Goal: Information Seeking & Learning: Learn about a topic

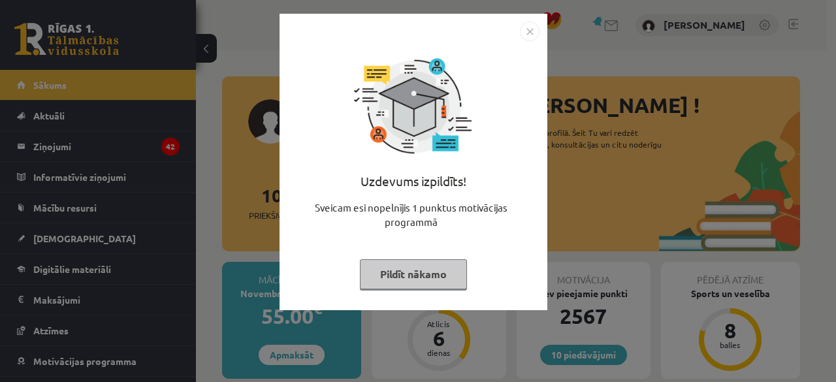
click at [433, 269] on button "Pildīt nākamo" at bounding box center [413, 274] width 107 height 30
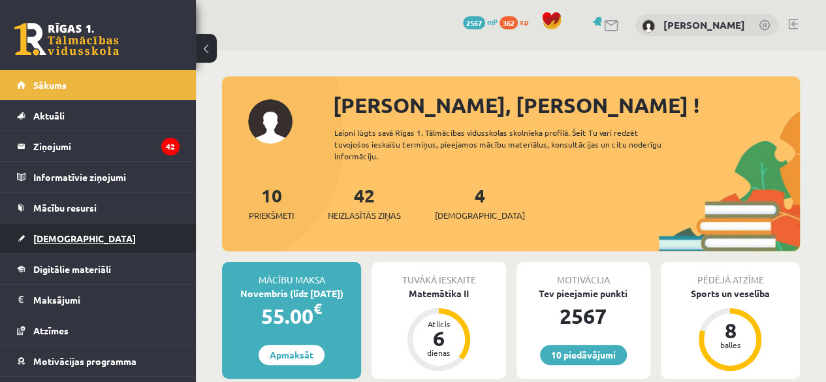
click at [59, 244] on link "[DEMOGRAPHIC_DATA]" at bounding box center [98, 238] width 163 height 30
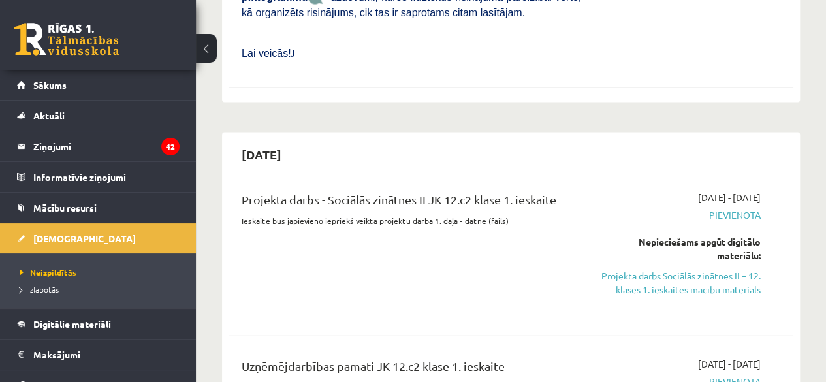
scroll to position [1436, 0]
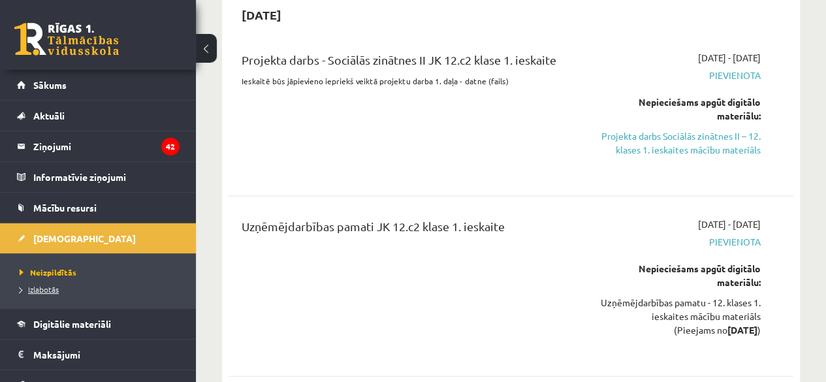
click at [42, 285] on span "Izlabotās" at bounding box center [39, 289] width 39 height 10
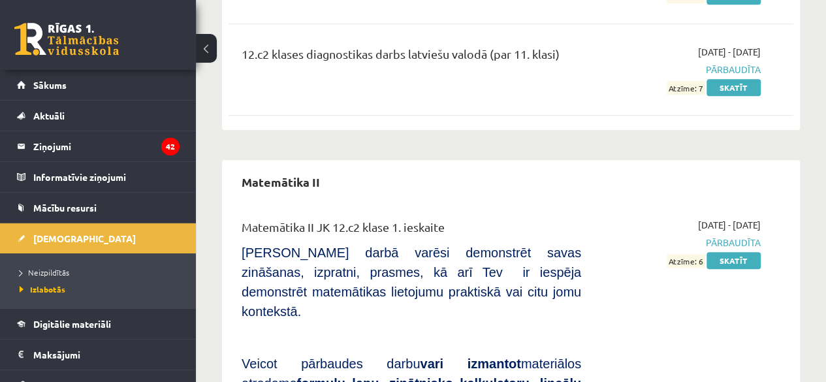
scroll to position [2938, 0]
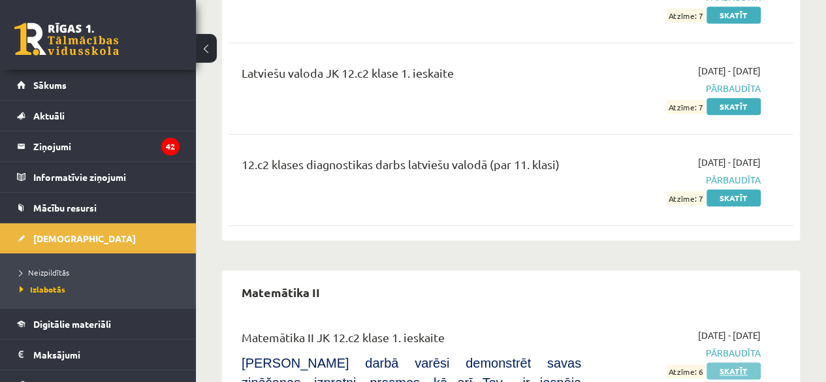
click at [746, 362] on link "Skatīt" at bounding box center [733, 370] width 54 height 17
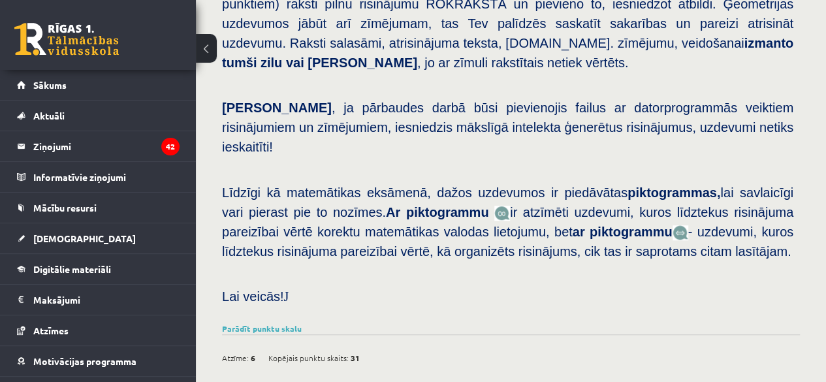
scroll to position [326, 0]
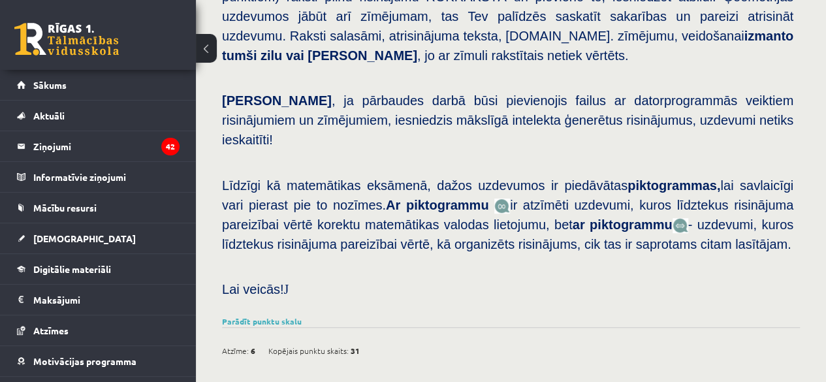
click at [253, 315] on div "Parādīt punktu skalu Atzīme No Līdz 1 0 10 2 11 15 3 16 20 4 21 25 5 26 30 6 31…" at bounding box center [511, 321] width 578 height 12
click at [286, 316] on link "Parādīt punktu skalu" at bounding box center [262, 321] width 80 height 10
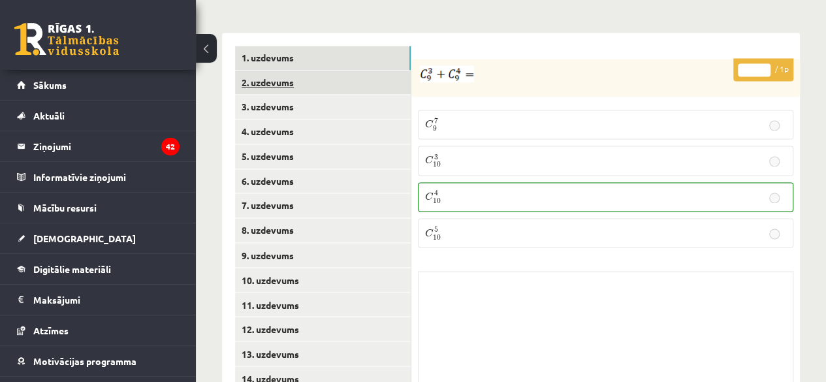
scroll to position [914, 0]
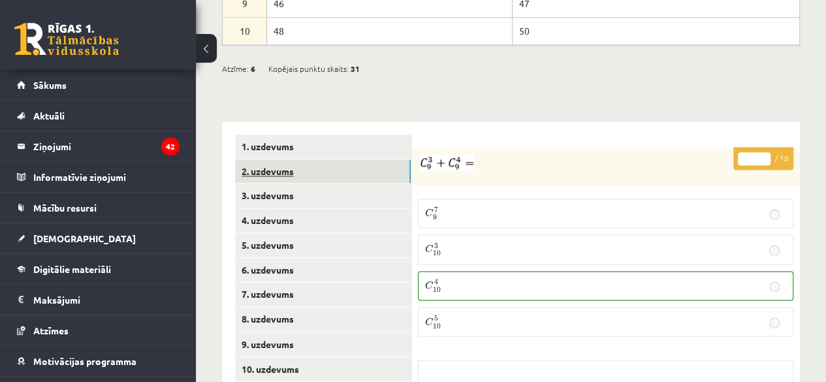
click at [336, 159] on link "2. uzdevums" at bounding box center [323, 171] width 176 height 24
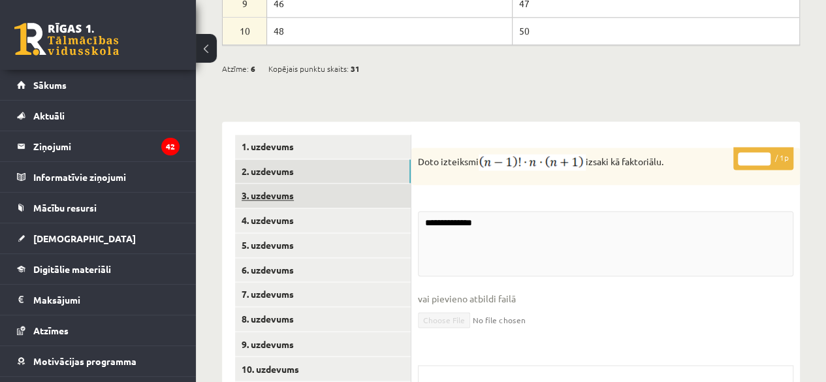
click at [346, 183] on link "3. uzdevums" at bounding box center [323, 195] width 176 height 24
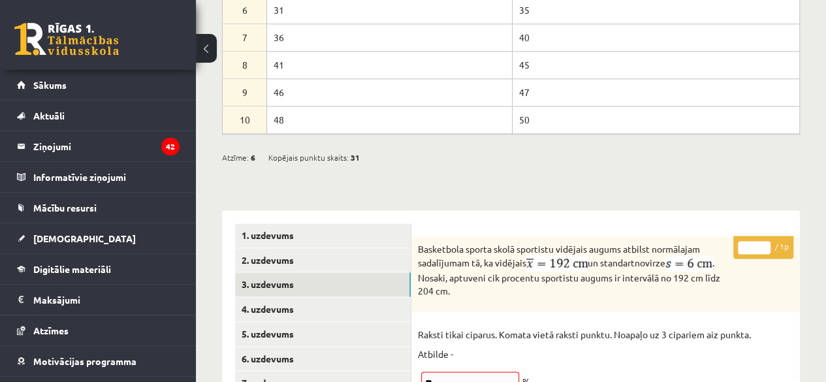
scroll to position [821, 0]
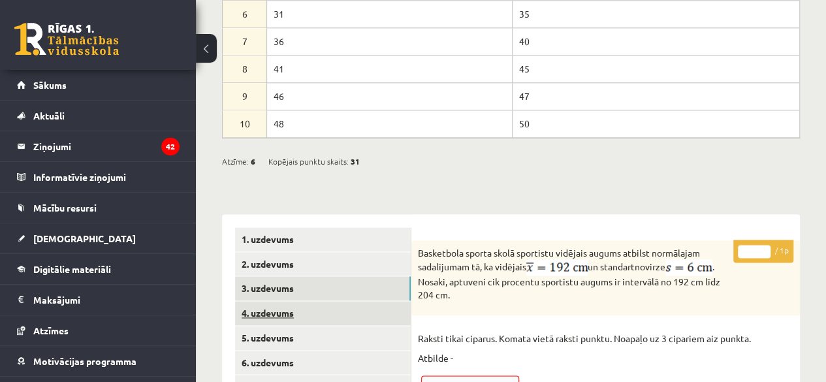
click at [325, 301] on link "4. uzdevums" at bounding box center [323, 313] width 176 height 24
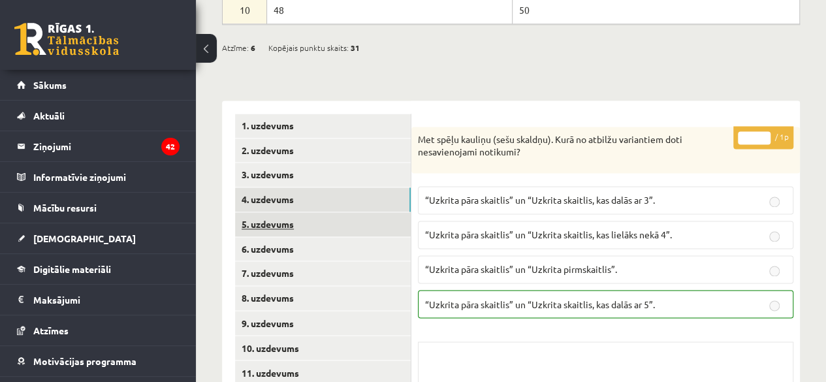
scroll to position [952, 0]
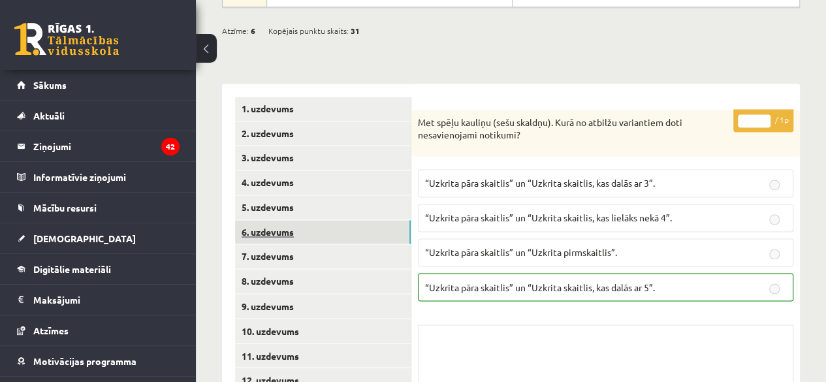
click at [324, 220] on link "6. uzdevums" at bounding box center [323, 232] width 176 height 24
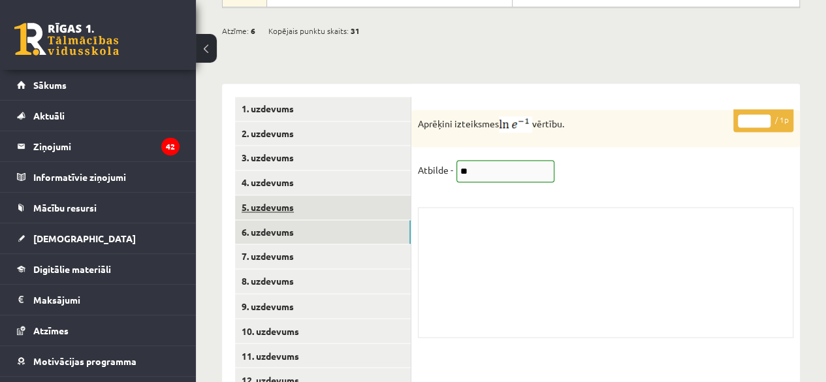
click at [307, 195] on link "5. uzdevums" at bounding box center [323, 207] width 176 height 24
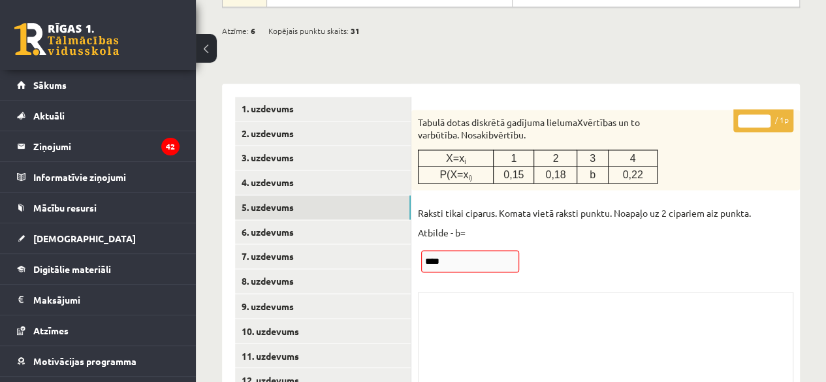
click at [475, 228] on div "* / 1p Tabulā dotas diskrētā gadījuma lieluma X vērtības un to varbūtība. Nosak…" at bounding box center [605, 269] width 388 height 319
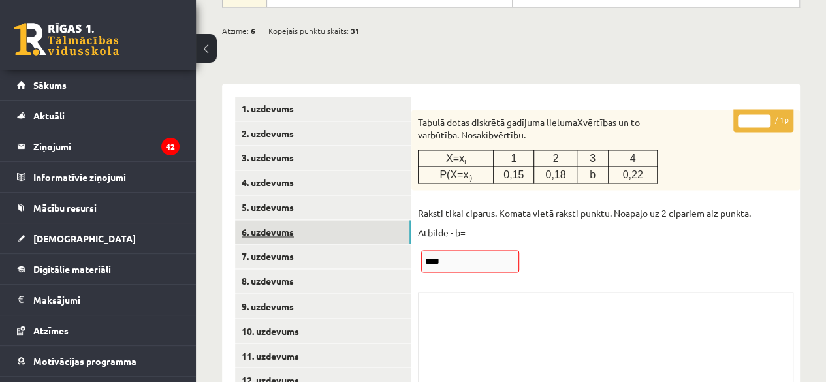
click at [364, 220] on link "6. uzdevums" at bounding box center [323, 232] width 176 height 24
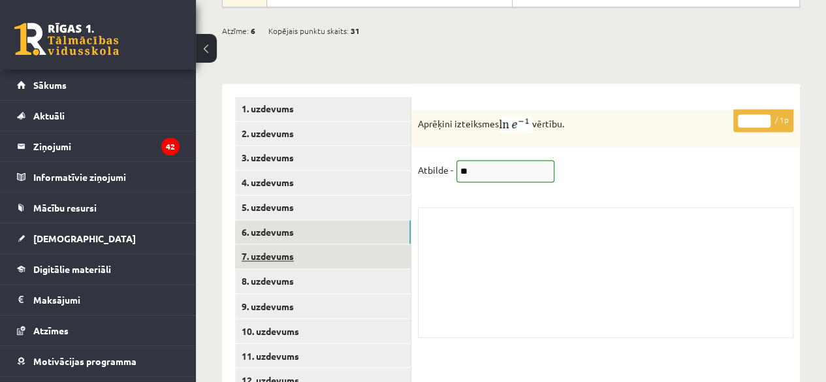
click at [367, 244] on link "7. uzdevums" at bounding box center [323, 256] width 176 height 24
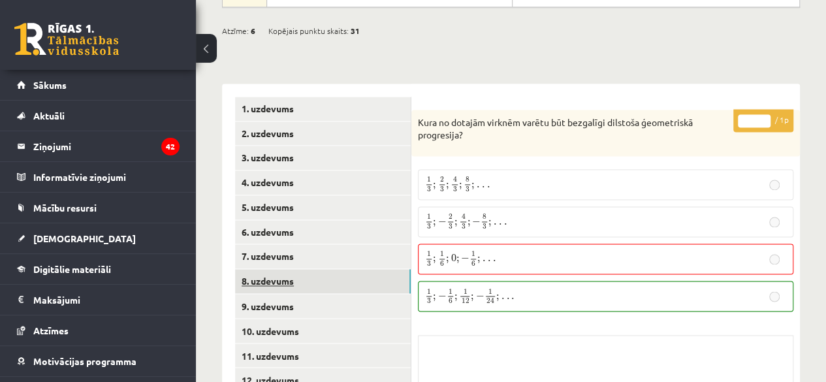
click at [379, 269] on link "8. uzdevums" at bounding box center [323, 281] width 176 height 24
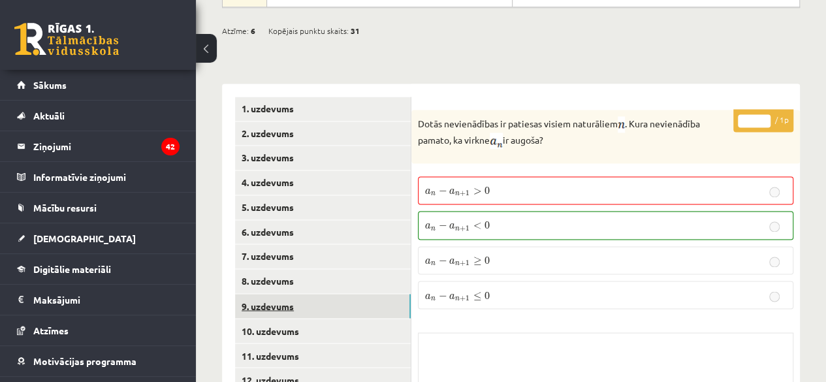
click at [366, 294] on link "9. uzdevums" at bounding box center [323, 306] width 176 height 24
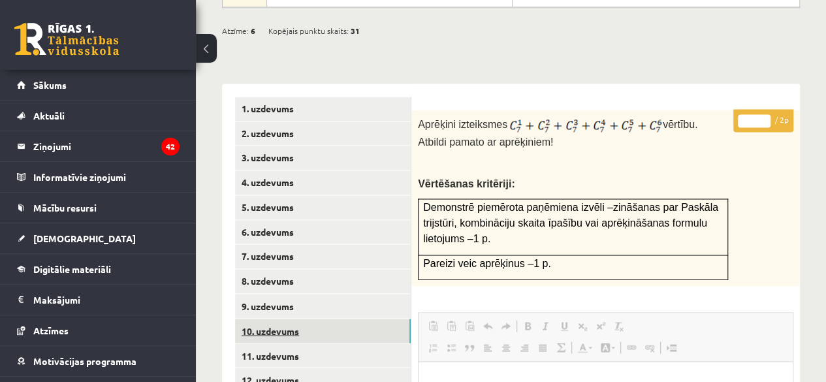
click at [336, 319] on link "10. uzdevums" at bounding box center [323, 331] width 176 height 24
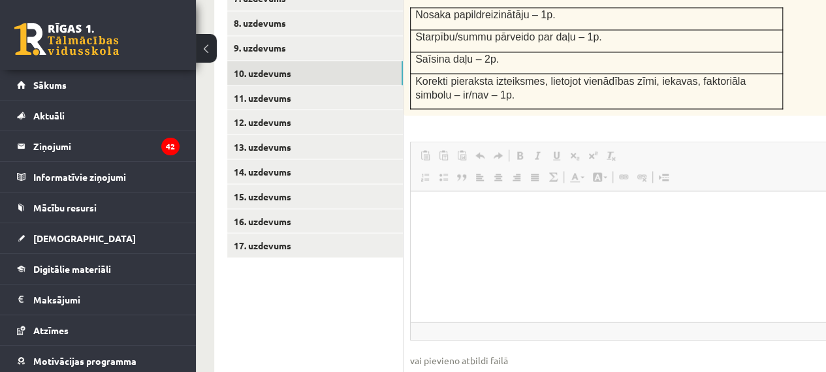
scroll to position [1148, 8]
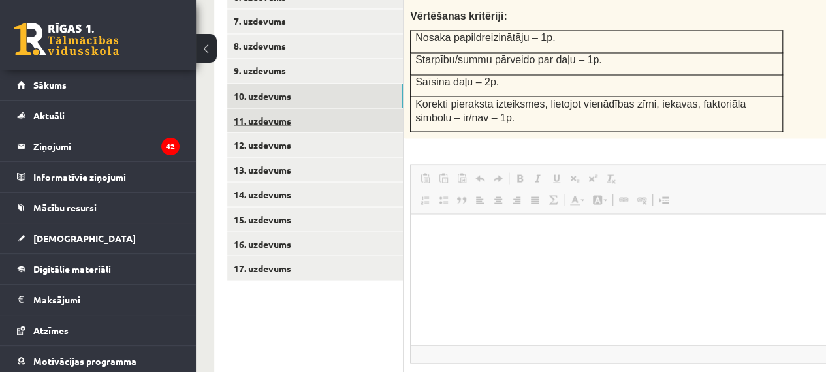
click at [281, 108] on link "11. uzdevums" at bounding box center [315, 120] width 176 height 24
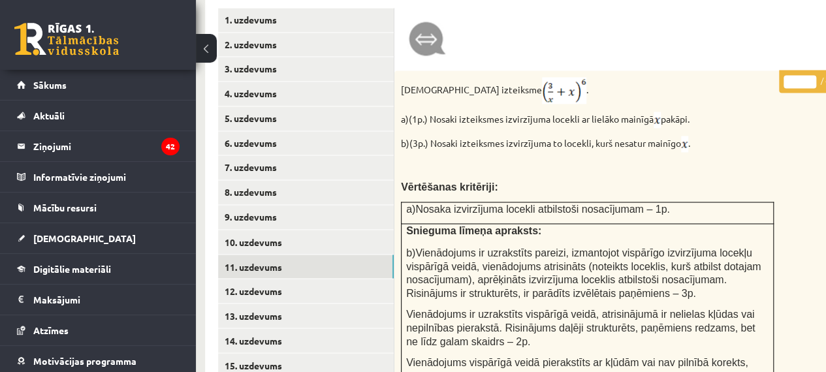
scroll to position [1082, 17]
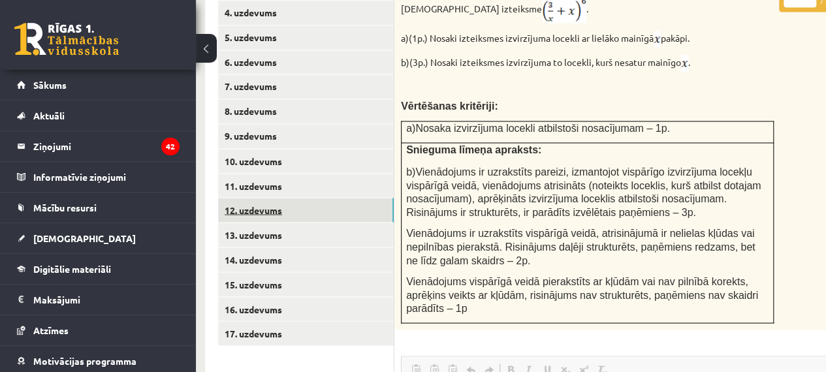
click at [286, 198] on link "12. uzdevums" at bounding box center [306, 210] width 176 height 24
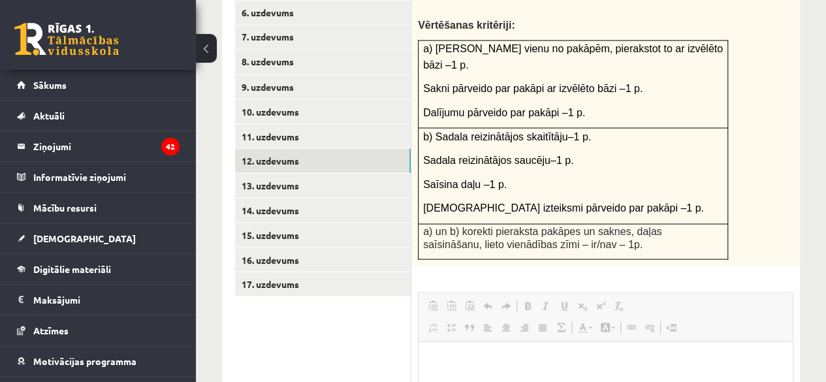
scroll to position [1095, 0]
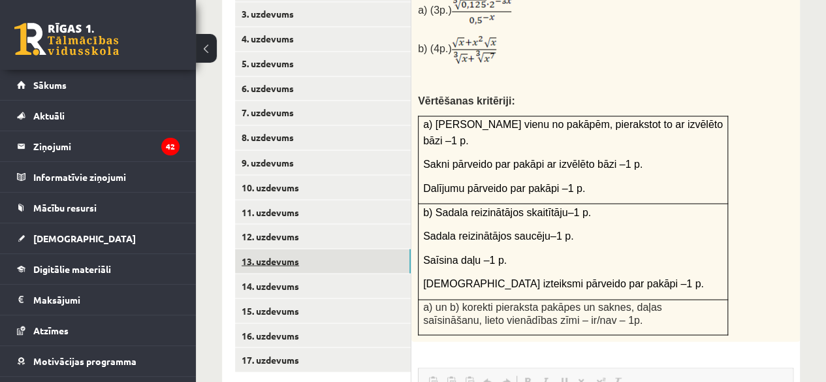
click at [341, 249] on link "13. uzdevums" at bounding box center [323, 261] width 176 height 24
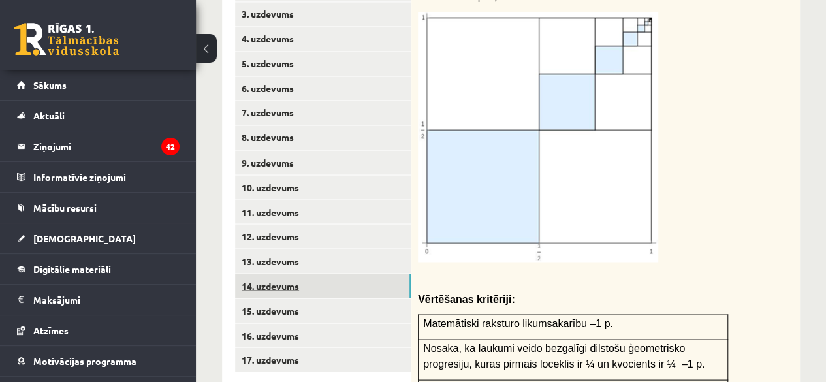
click at [353, 274] on link "14. uzdevums" at bounding box center [323, 286] width 176 height 24
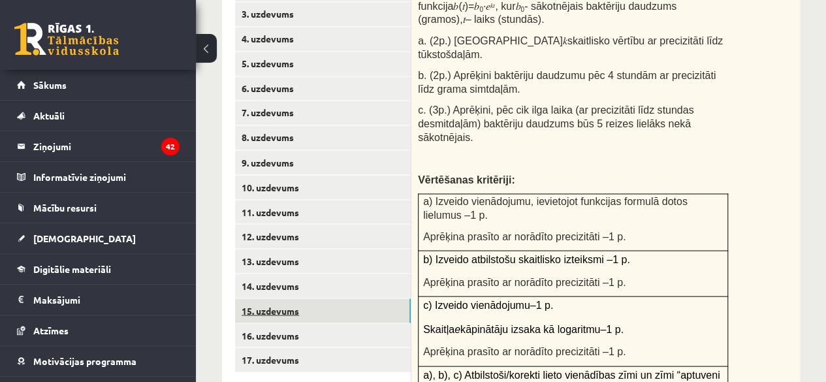
click at [348, 298] on link "15. uzdevums" at bounding box center [323, 310] width 176 height 24
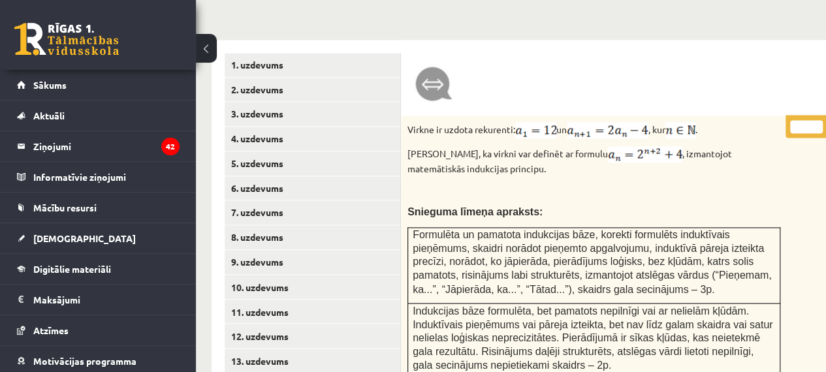
scroll to position [1032, 10]
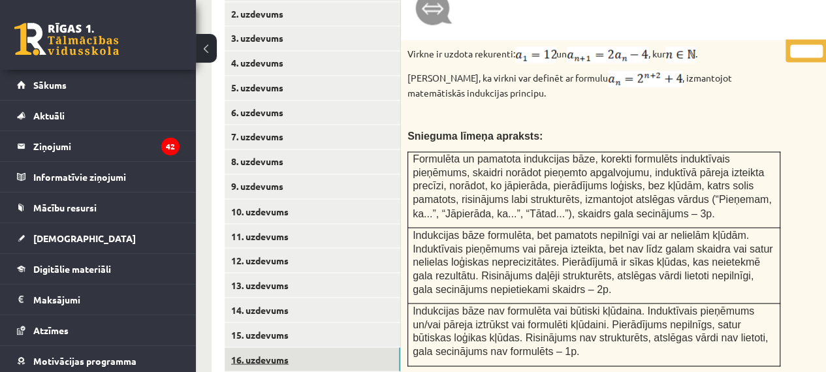
click at [345, 347] on link "16. uzdevums" at bounding box center [313, 359] width 176 height 24
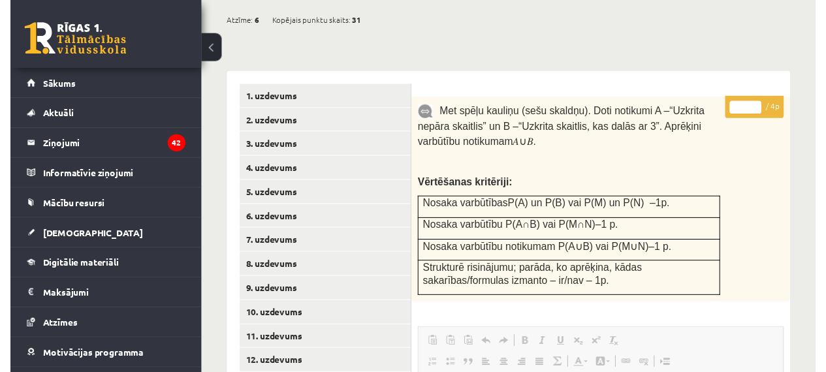
scroll to position [1085, 0]
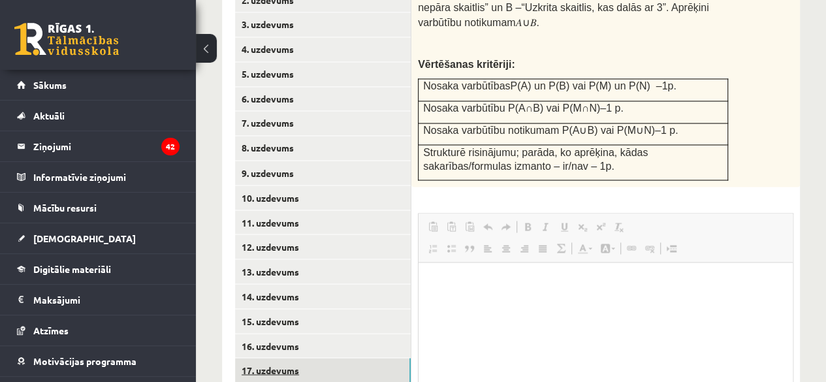
click at [309, 358] on link "17. uzdevums" at bounding box center [323, 370] width 176 height 24
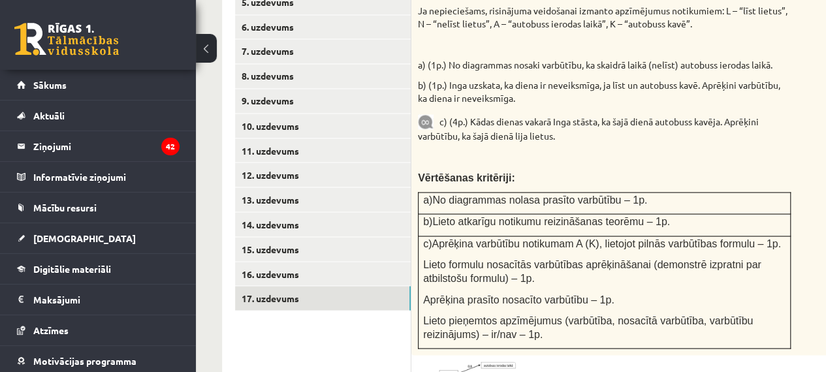
scroll to position [1030, 0]
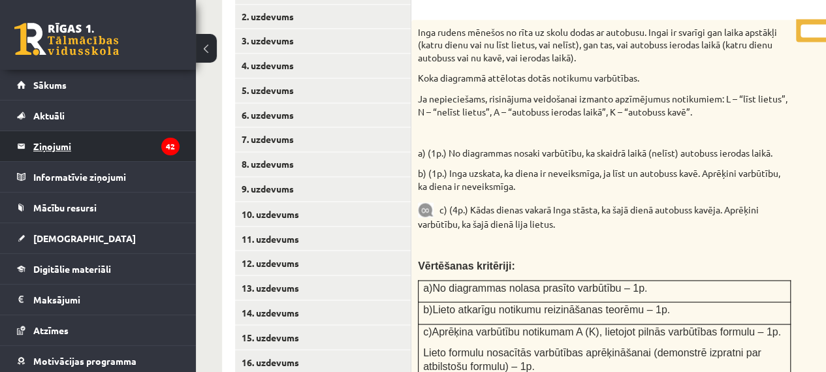
click at [76, 154] on legend "Ziņojumi 42" at bounding box center [106, 146] width 146 height 30
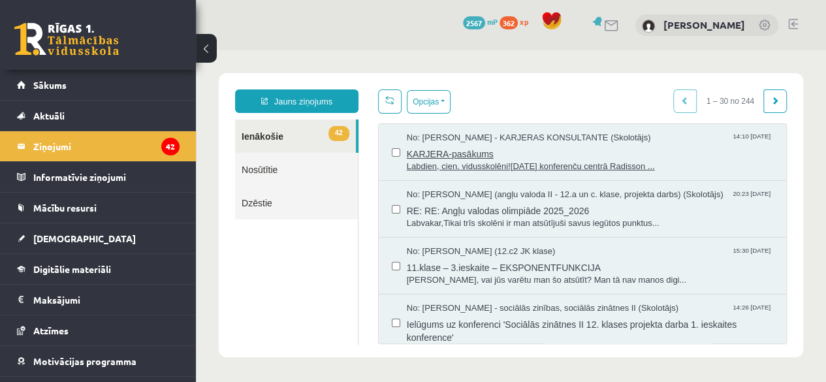
click at [511, 145] on span "KARJERA-pasākums" at bounding box center [590, 152] width 366 height 16
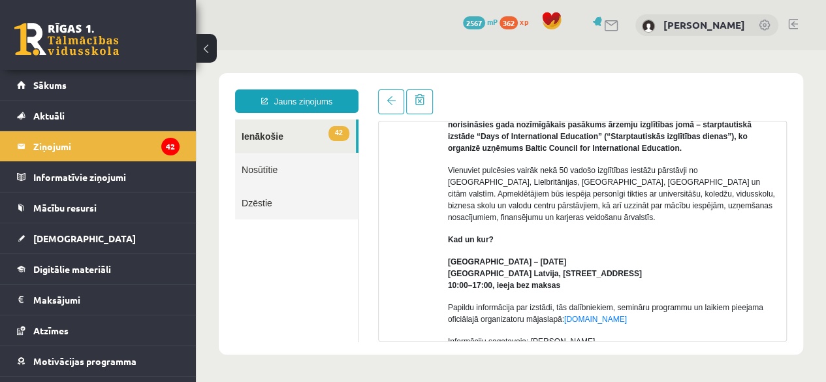
scroll to position [196, 0]
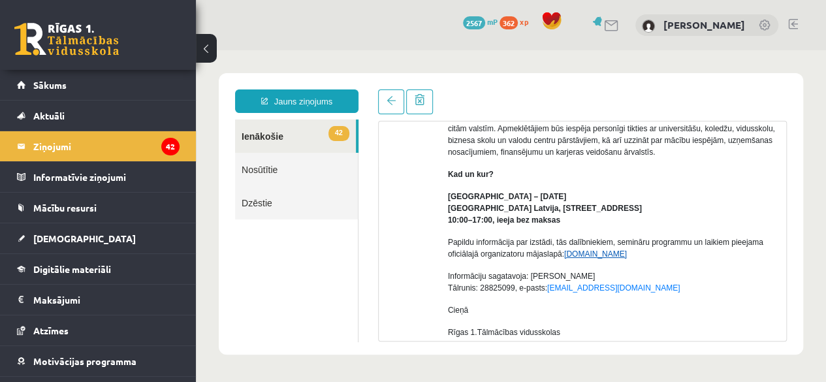
click at [610, 257] on link "www.balticcouncil.lv" at bounding box center [595, 253] width 63 height 9
click at [78, 176] on legend "Informatīvie ziņojumi 0" at bounding box center [106, 177] width 146 height 30
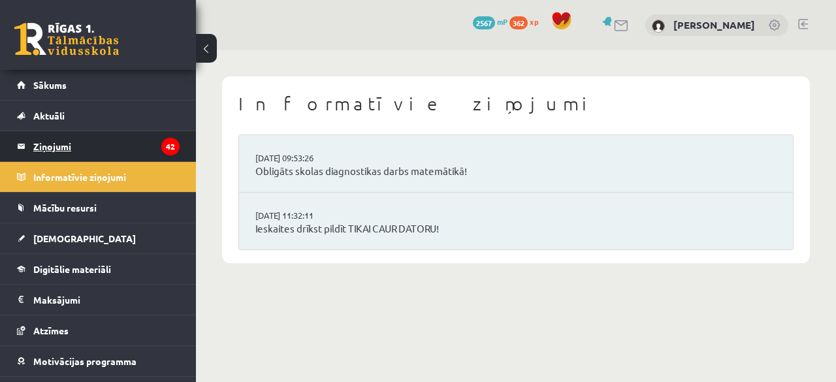
click at [131, 142] on legend "Ziņojumi 42" at bounding box center [106, 146] width 146 height 30
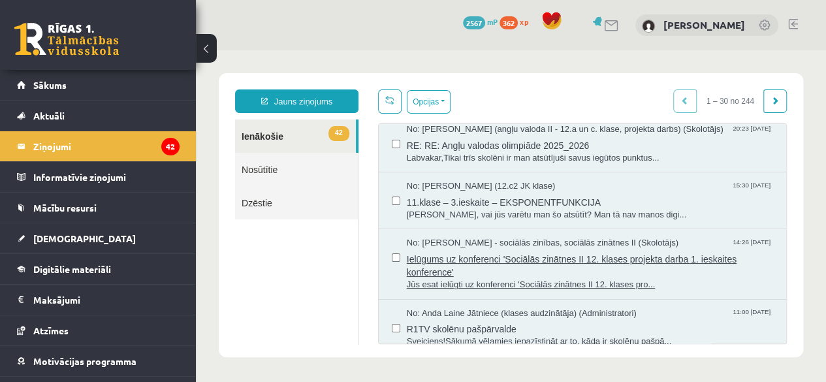
scroll to position [131, 0]
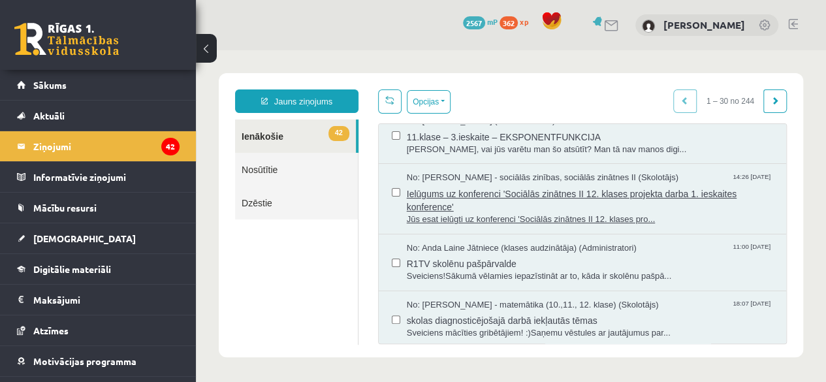
click at [505, 270] on span "Sveiciens!Sākumā vēlamies iepazīstināt ar to, kāda ir skolēnu pašpā..." at bounding box center [590, 276] width 366 height 12
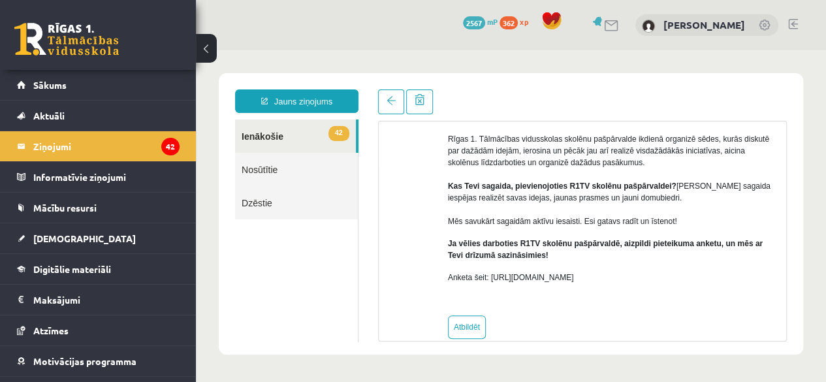
scroll to position [171, 0]
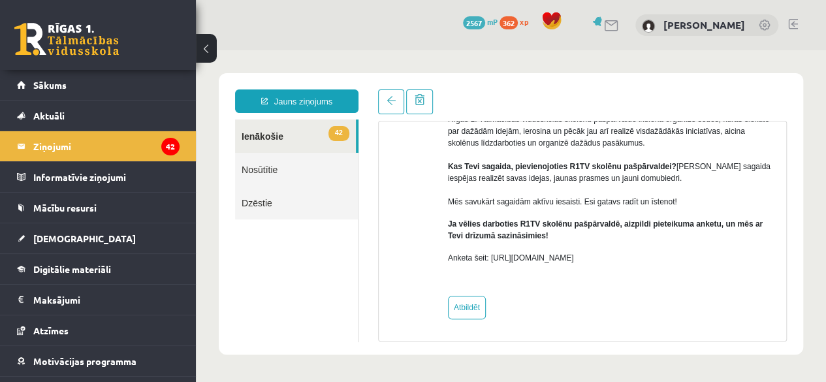
drag, startPoint x: 625, startPoint y: 255, endPoint x: 488, endPoint y: 260, distance: 137.2
click at [488, 260] on p "Anketa šeit: https://forms.gle/KiGbehqJisokGurV9" at bounding box center [612, 258] width 328 height 12
copy p "https://forms.gle/KiGbehqJisokGurV9"
click at [87, 29] on link at bounding box center [66, 39] width 104 height 33
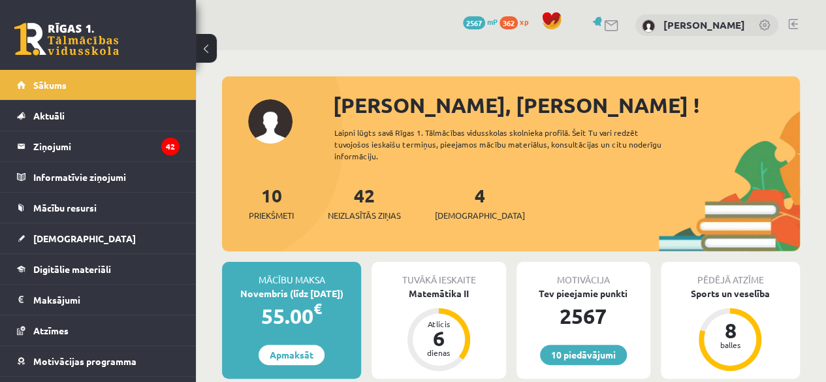
click at [412, 100] on div "[PERSON_NAME], [PERSON_NAME] !" at bounding box center [566, 104] width 467 height 31
click at [696, 24] on link "[PERSON_NAME]" at bounding box center [704, 24] width 82 height 13
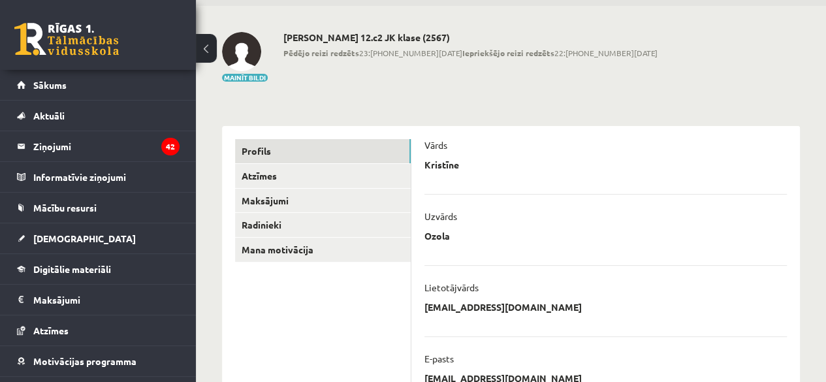
scroll to position [65, 0]
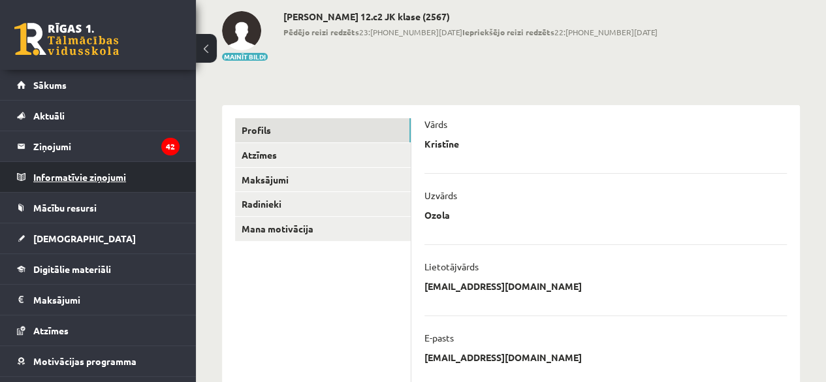
click at [72, 162] on legend "Informatīvie ziņojumi 0" at bounding box center [106, 177] width 146 height 30
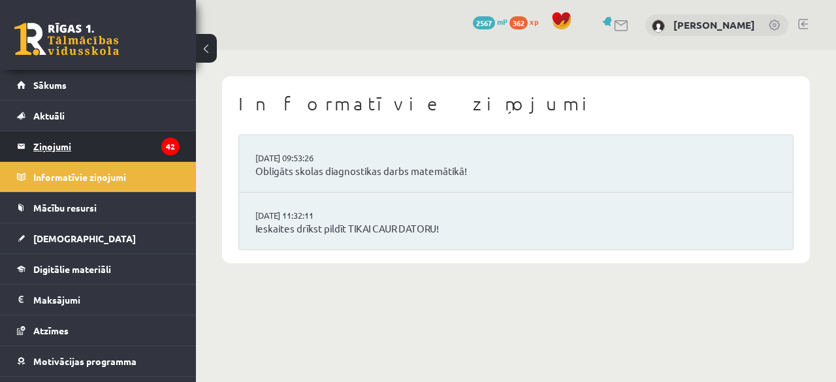
click at [74, 146] on legend "Ziņojumi 42" at bounding box center [106, 146] width 146 height 30
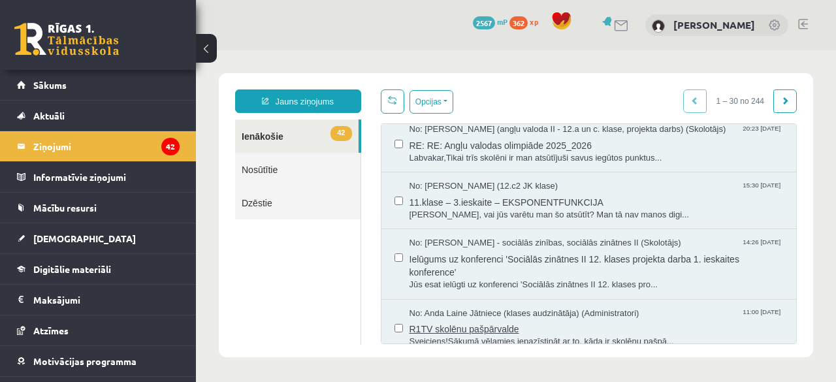
click at [589, 324] on span "R1TV skolēnu pašpārvalde" at bounding box center [596, 327] width 374 height 16
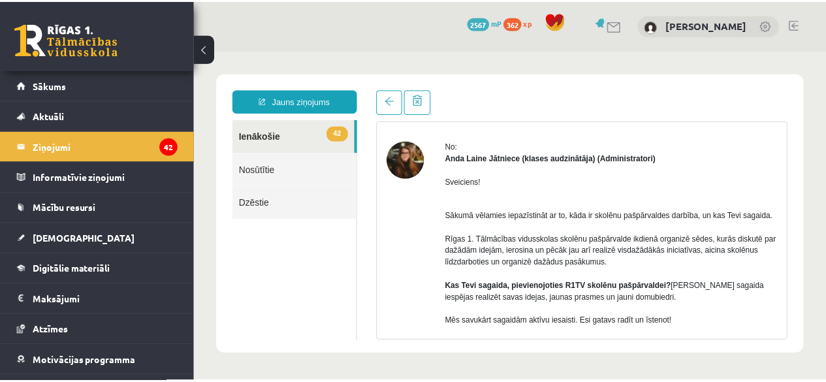
scroll to position [65, 0]
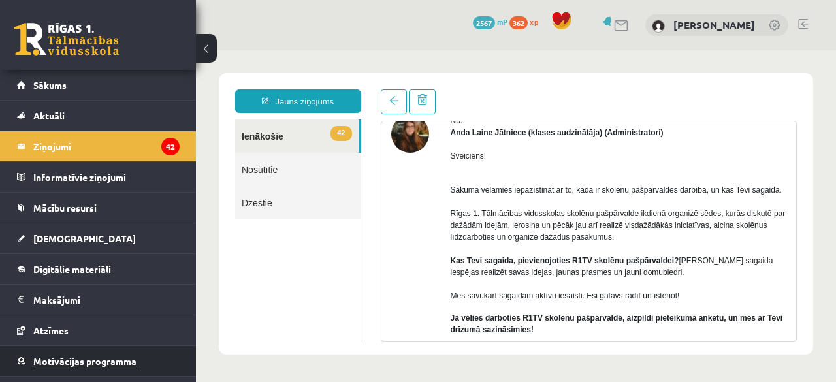
click at [74, 364] on span "Motivācijas programma" at bounding box center [84, 361] width 103 height 12
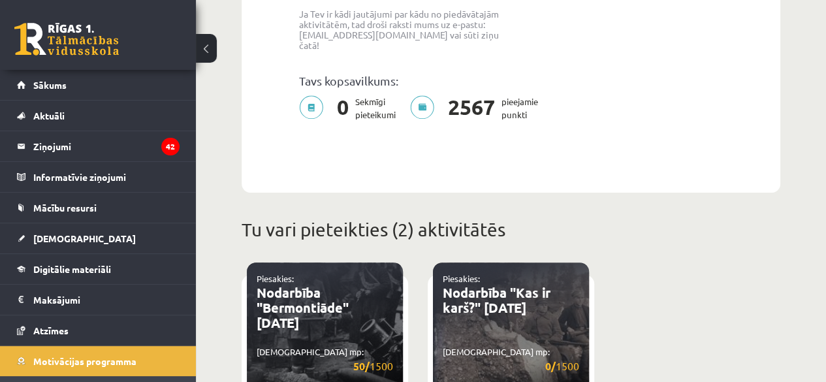
scroll to position [522, 0]
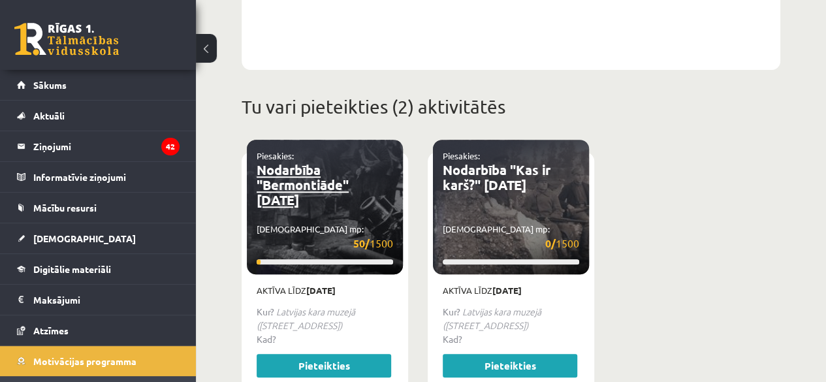
click at [304, 172] on link "Nodarbība "Bermontiāde" [DATE]" at bounding box center [303, 184] width 92 height 47
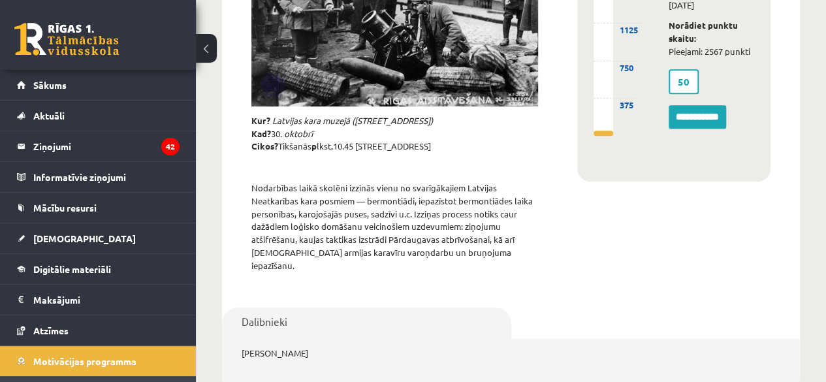
scroll to position [261, 0]
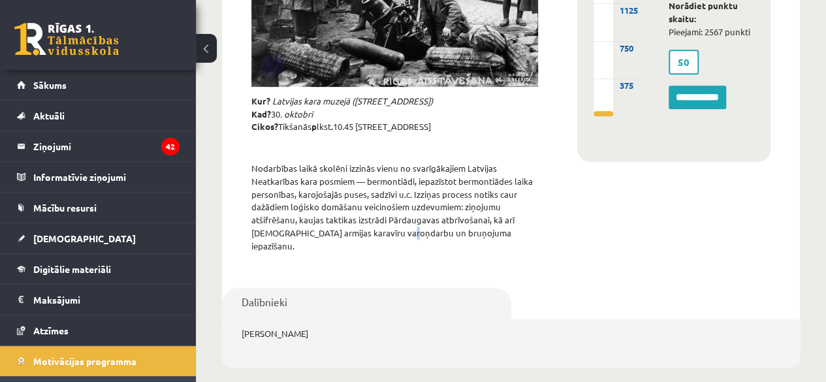
click at [401, 247] on div "Kur? [GEOGRAPHIC_DATA] ([STREET_ADDRESS]) Kad? [DATE] [GEOGRAPHIC_DATA]? Tikšan…" at bounding box center [395, 176] width 306 height 178
click at [265, 327] on p "[PERSON_NAME]" at bounding box center [325, 333] width 166 height 13
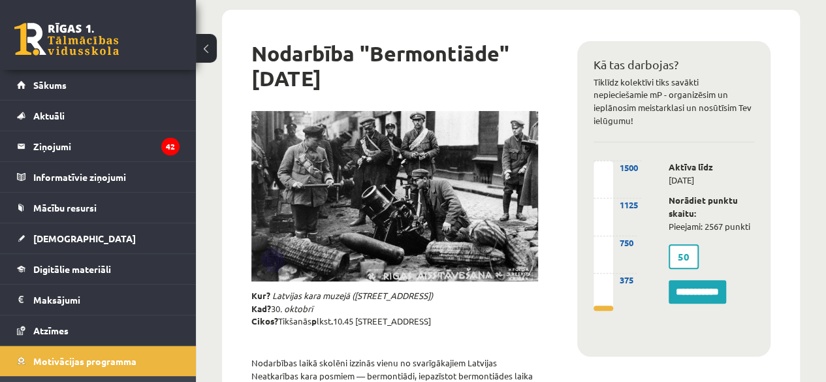
scroll to position [65, 0]
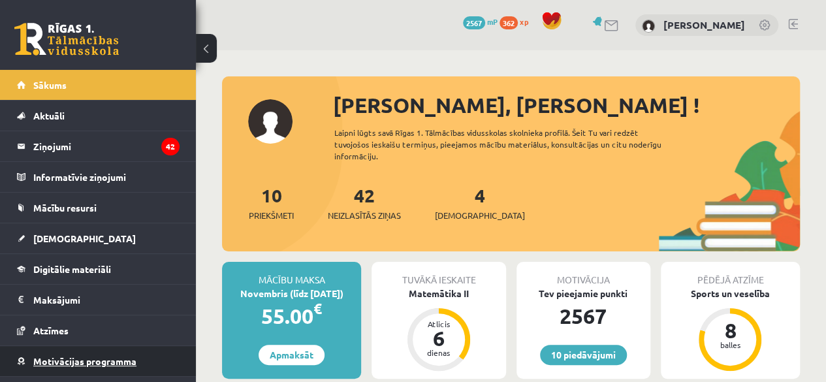
click at [67, 355] on span "Motivācijas programma" at bounding box center [84, 361] width 103 height 12
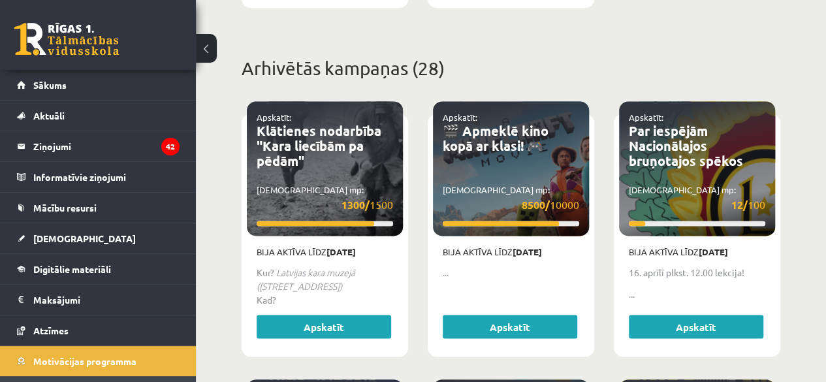
scroll to position [914, 0]
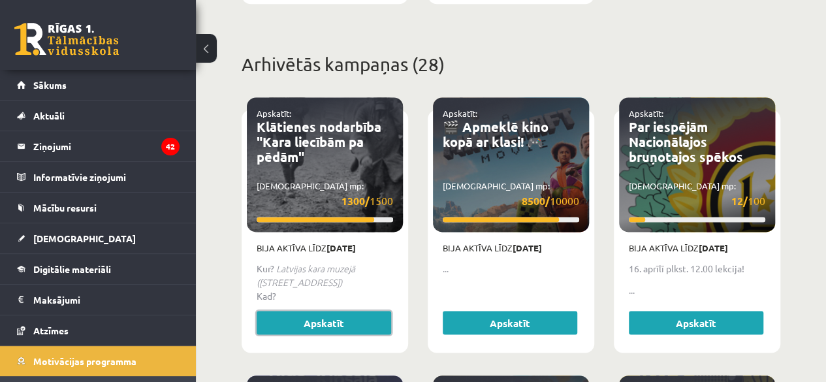
click at [344, 314] on link "Apskatīt" at bounding box center [324, 323] width 134 height 24
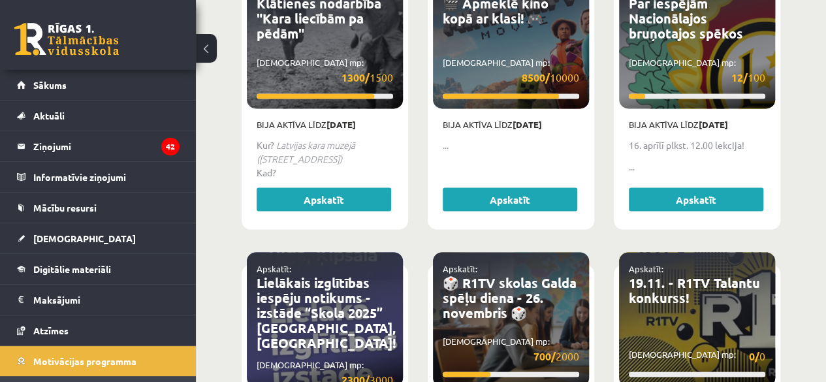
scroll to position [1045, 0]
